Goal: Navigation & Orientation: Find specific page/section

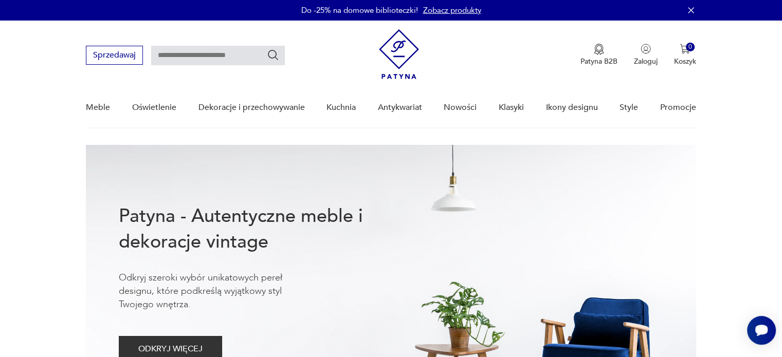
click at [477, 115] on div "Meble Oświetlenie Dekoracje i przechowywanie Kuchnia Antykwariat Nowości Klasyk…" at bounding box center [390, 108] width 609 height 40
click at [468, 106] on link "Nowości" at bounding box center [459, 108] width 33 height 40
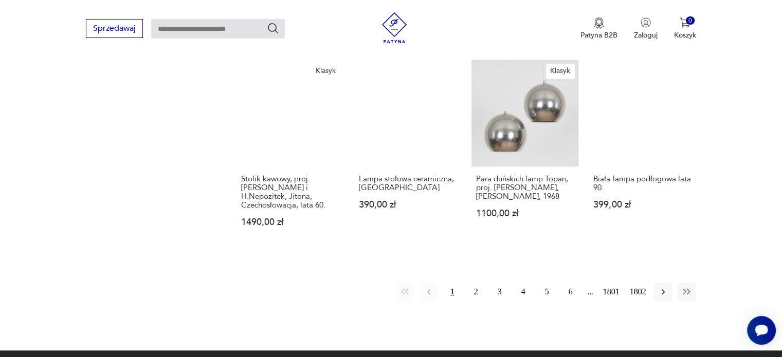
scroll to position [895, 0]
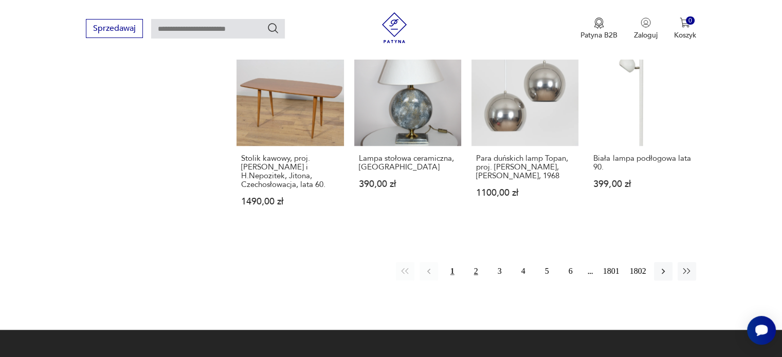
click at [479, 262] on button "2" at bounding box center [476, 271] width 18 height 18
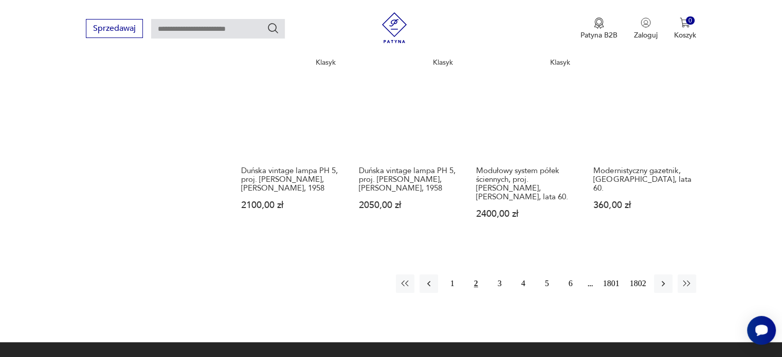
scroll to position [884, 0]
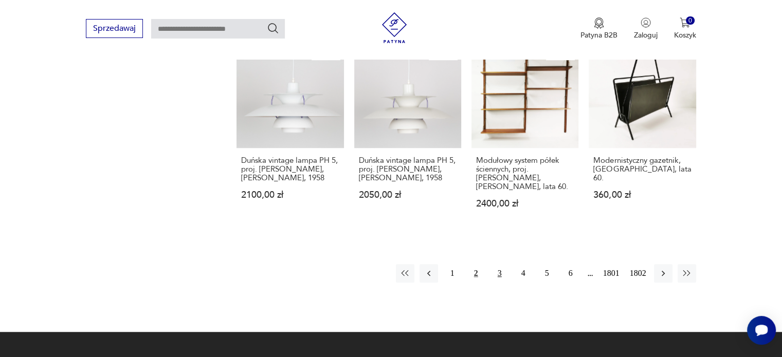
click at [495, 264] on button "3" at bounding box center [499, 273] width 18 height 18
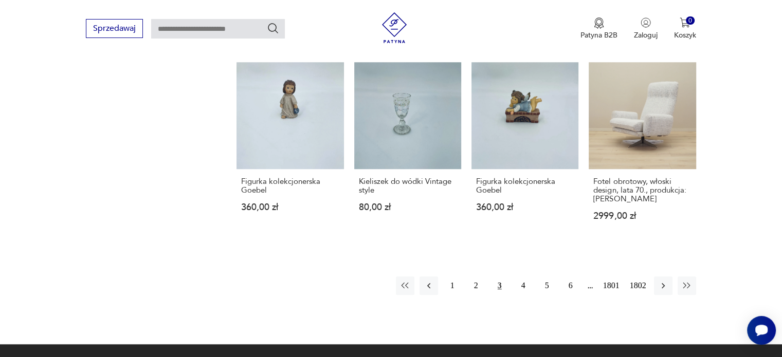
scroll to position [842, 0]
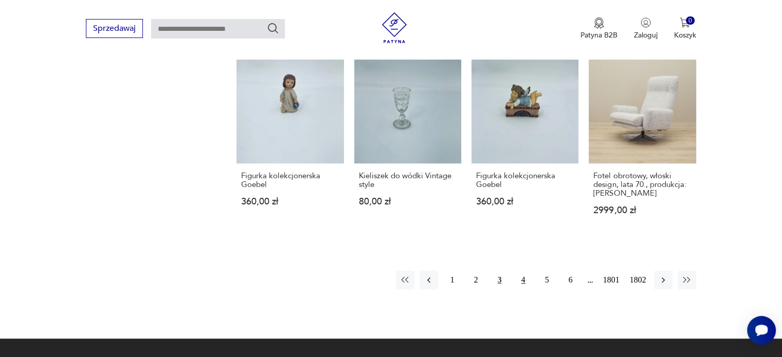
click at [522, 271] on button "4" at bounding box center [523, 280] width 18 height 18
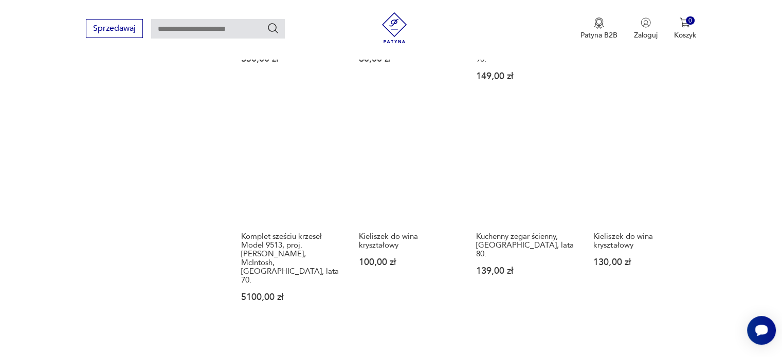
scroll to position [862, 0]
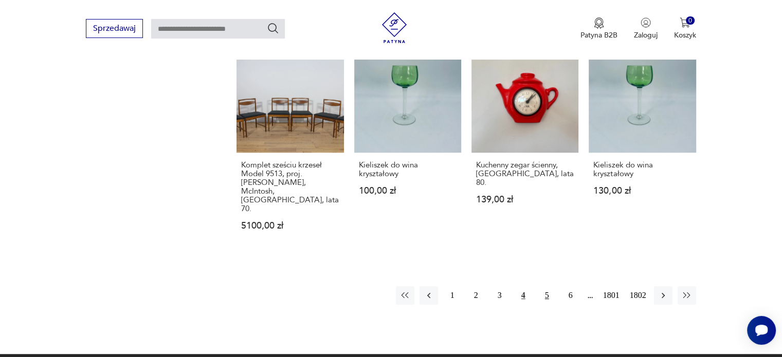
click at [547, 286] on button "5" at bounding box center [546, 295] width 18 height 18
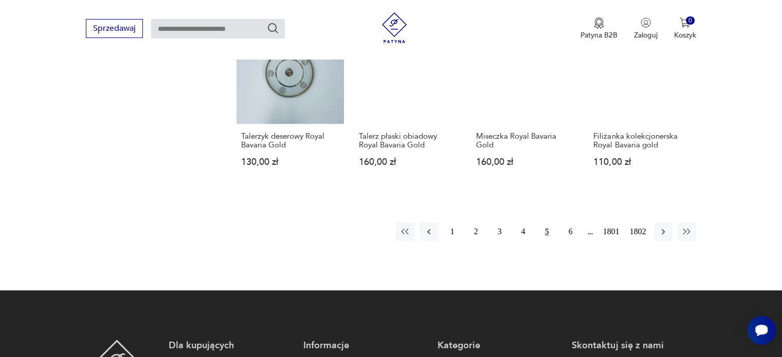
scroll to position [891, 0]
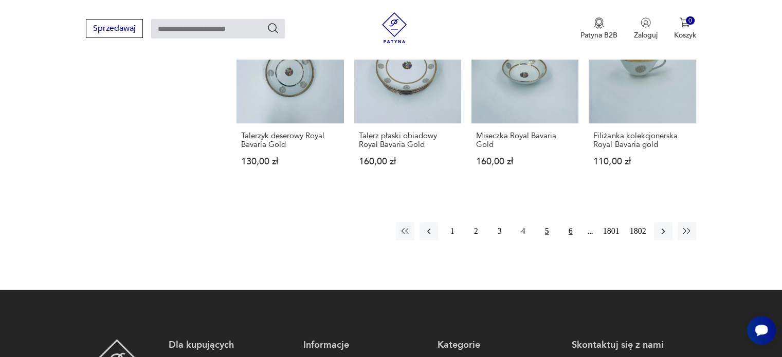
click at [571, 233] on button "6" at bounding box center [570, 231] width 18 height 18
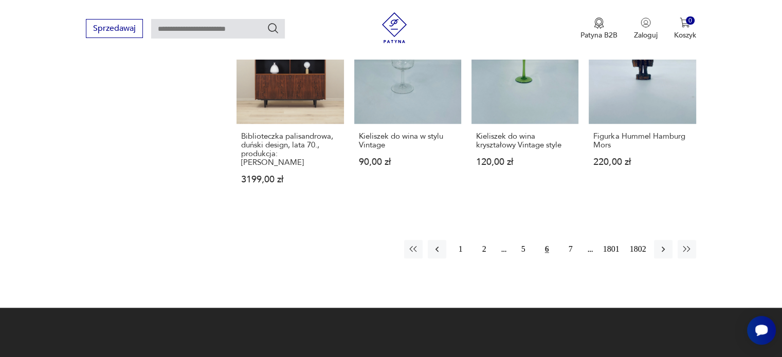
scroll to position [895, 0]
